Goal: Find specific page/section

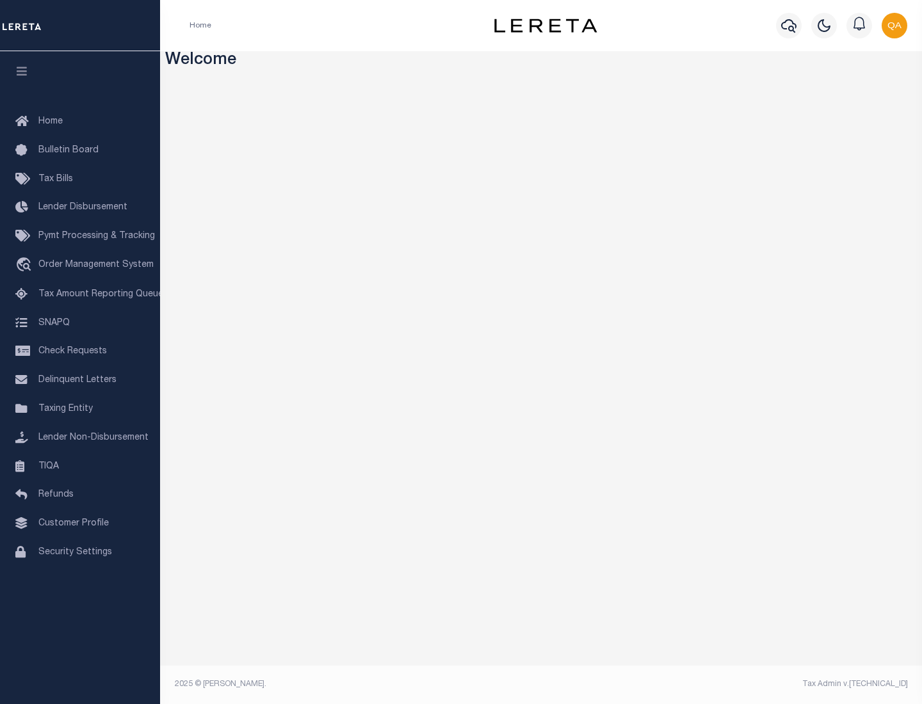
click at [80, 295] on span "Tax Amount Reporting Queue" at bounding box center [100, 294] width 125 height 9
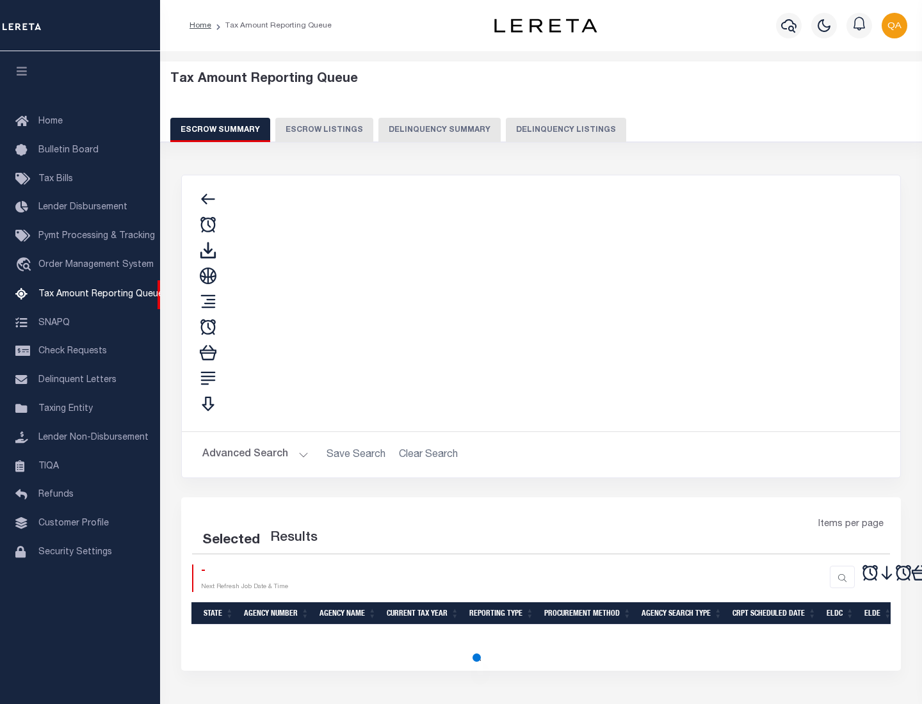
select select "100"
